Goal: Information Seeking & Learning: Learn about a topic

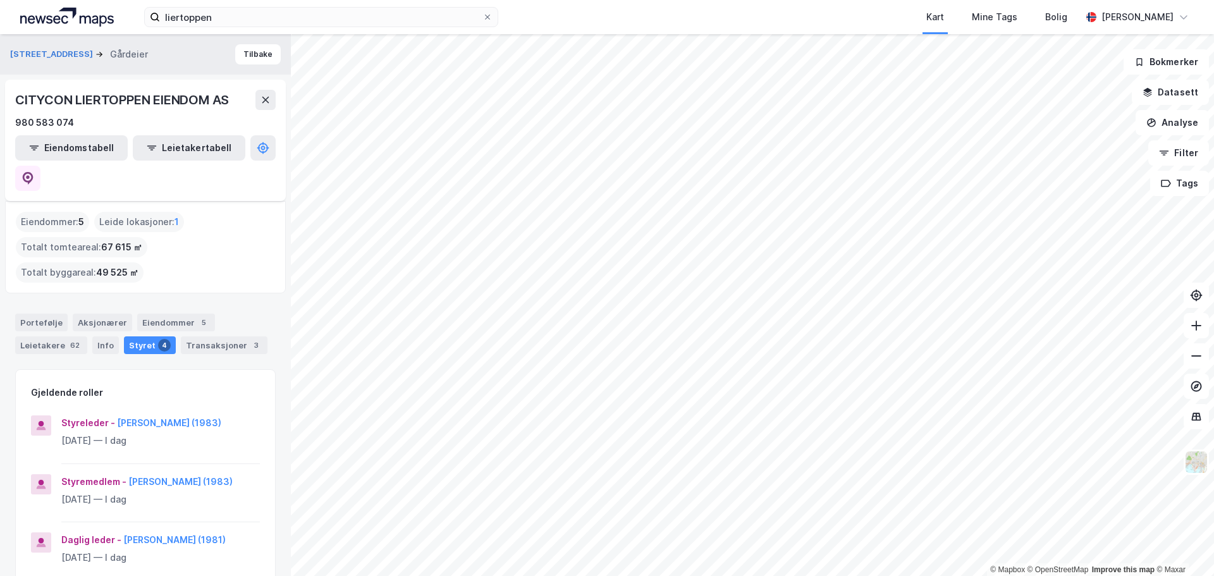
scroll to position [63, 0]
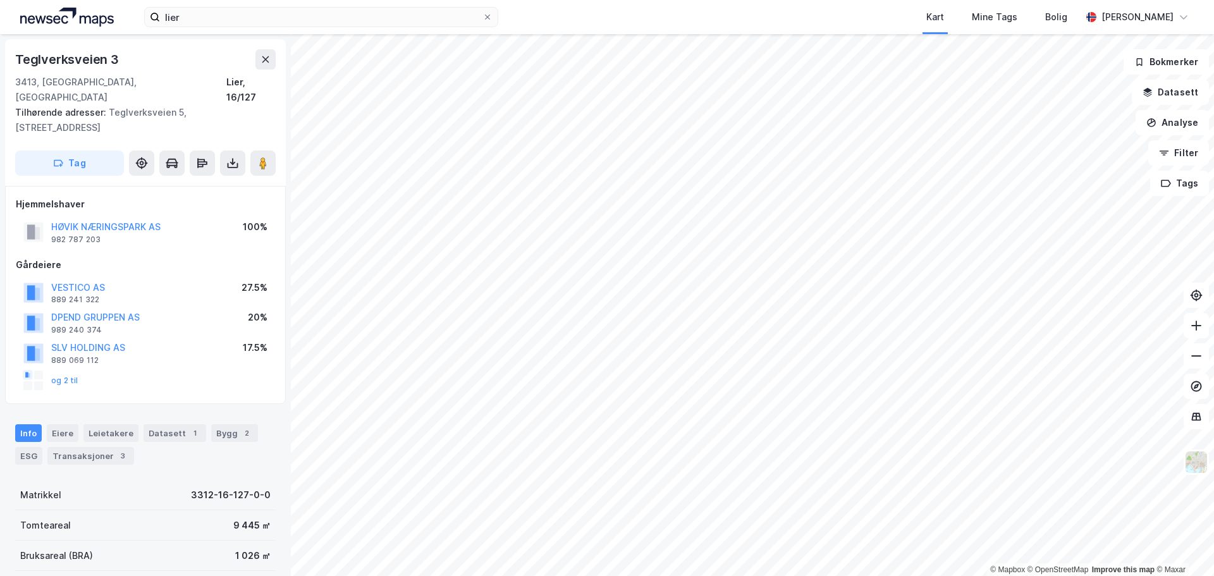
scroll to position [1, 0]
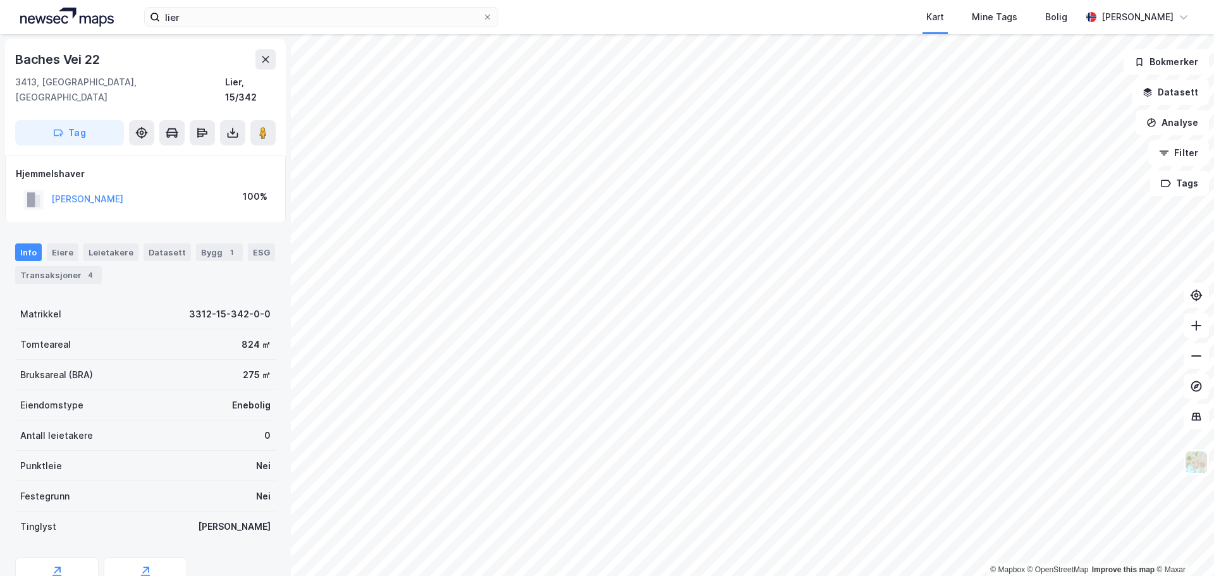
scroll to position [1, 0]
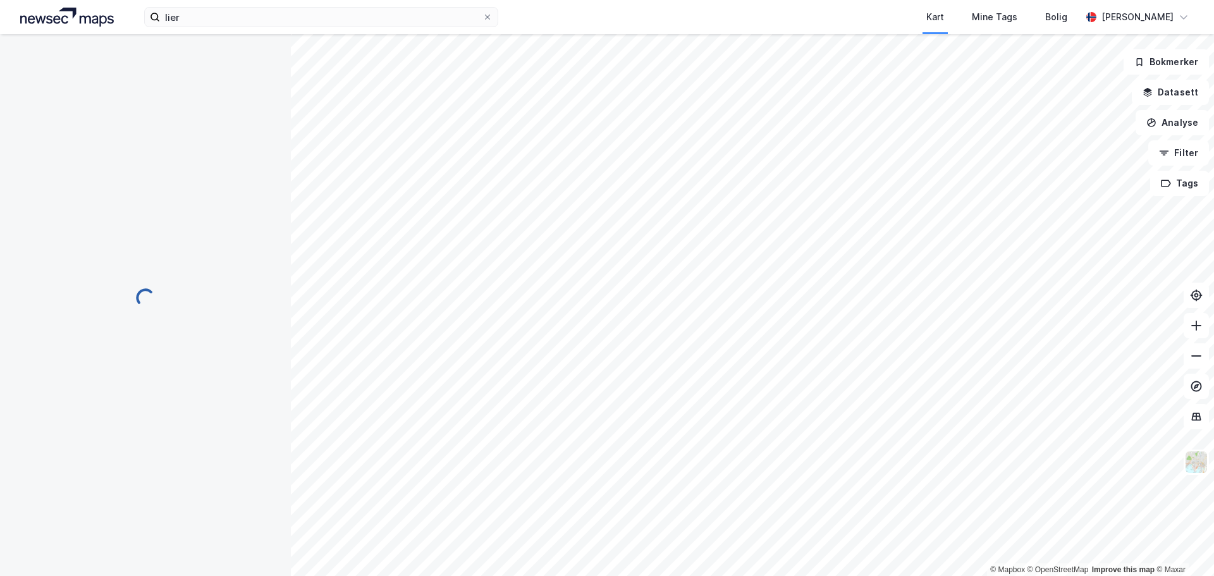
scroll to position [1, 0]
